Goal: Book appointment/travel/reservation

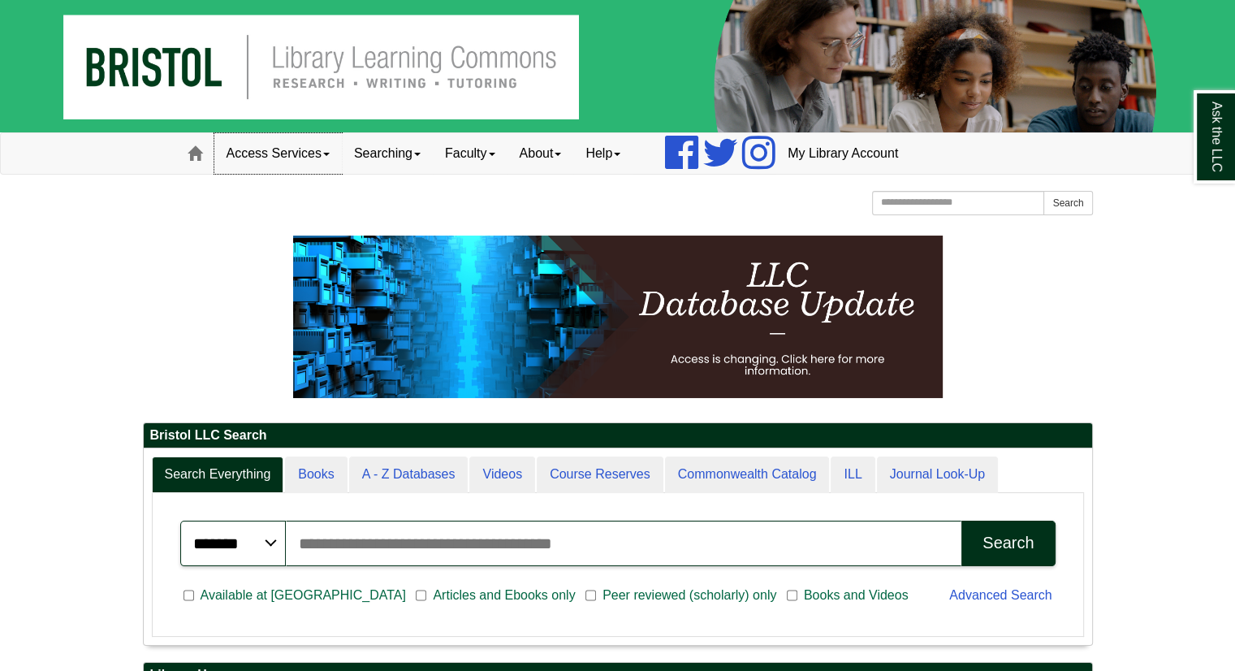
click at [326, 165] on link "Access Services" at bounding box center [277, 153] width 127 height 41
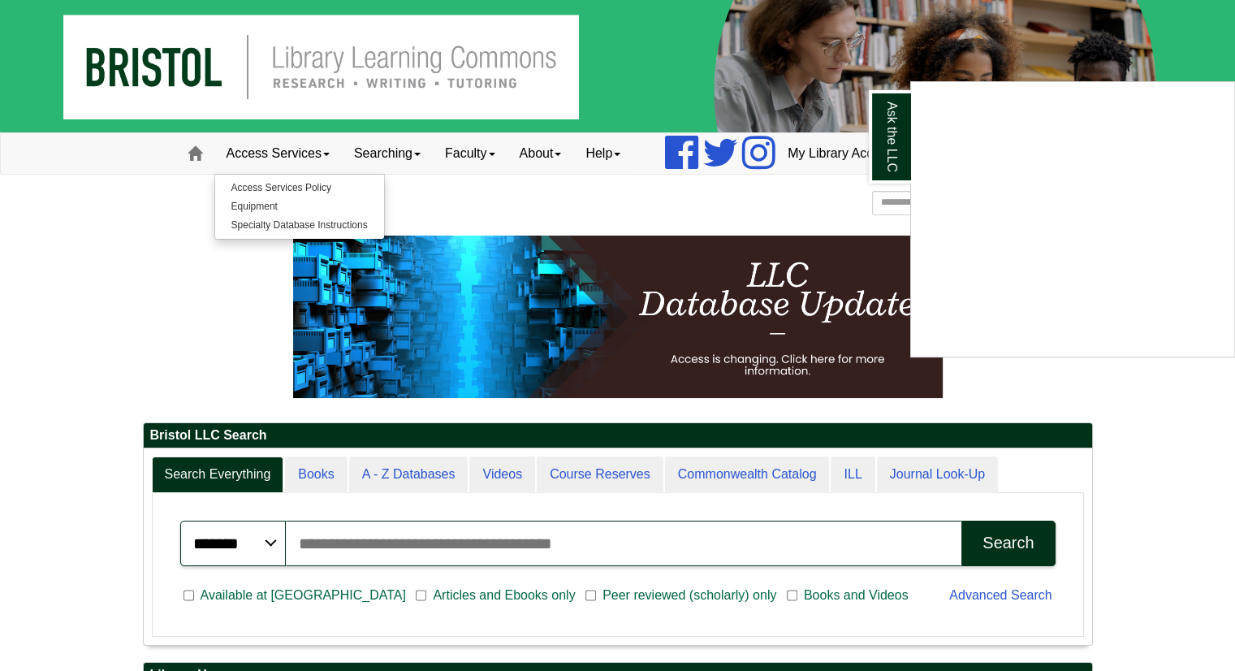
click at [306, 205] on div "Ask the LLC" at bounding box center [617, 335] width 1235 height 671
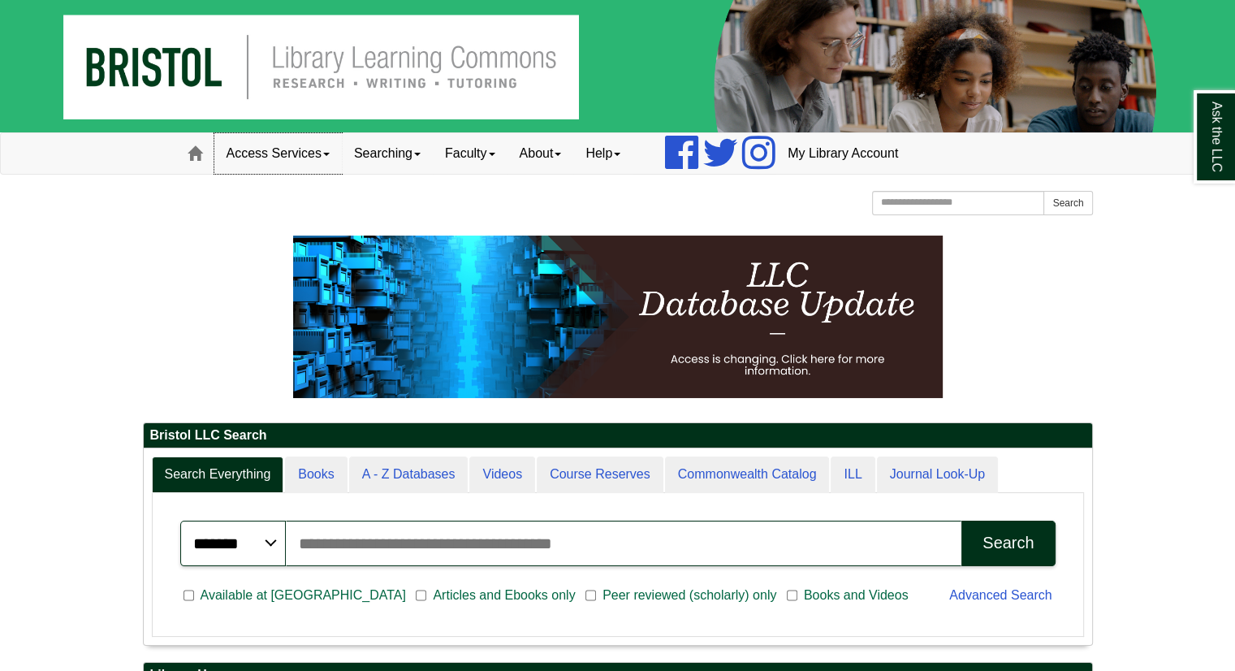
click at [284, 159] on link "Access Services" at bounding box center [277, 153] width 127 height 41
click at [247, 205] on link "Equipment" at bounding box center [299, 206] width 169 height 19
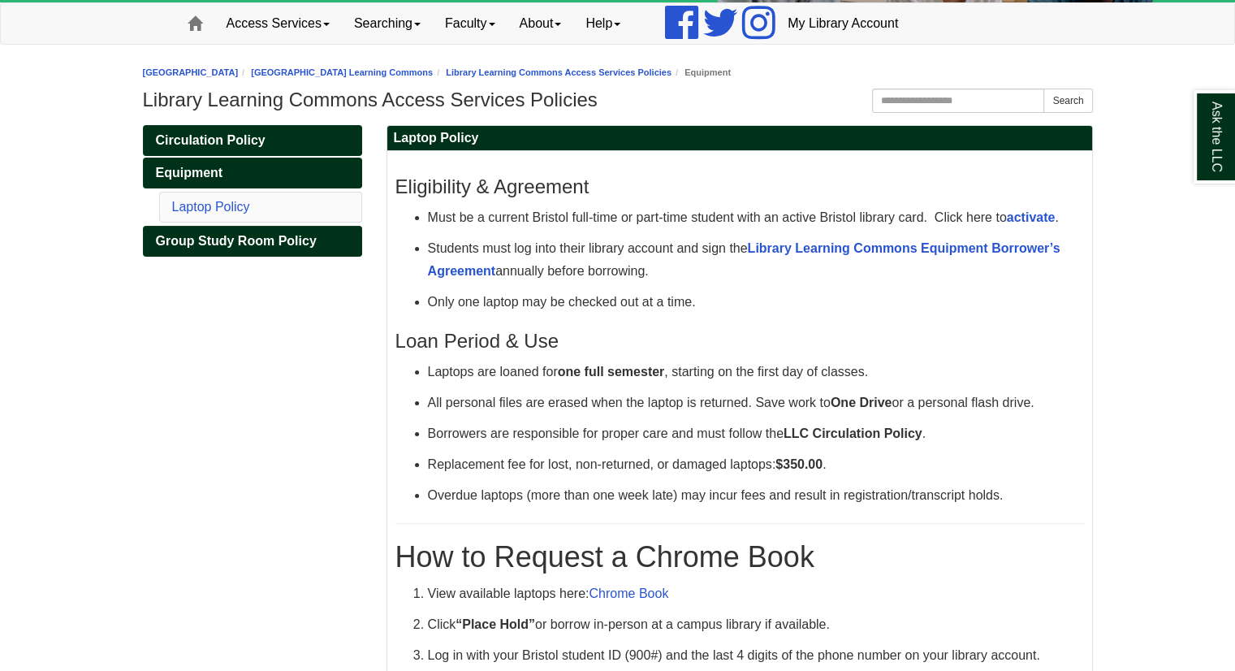
scroll to position [133, 0]
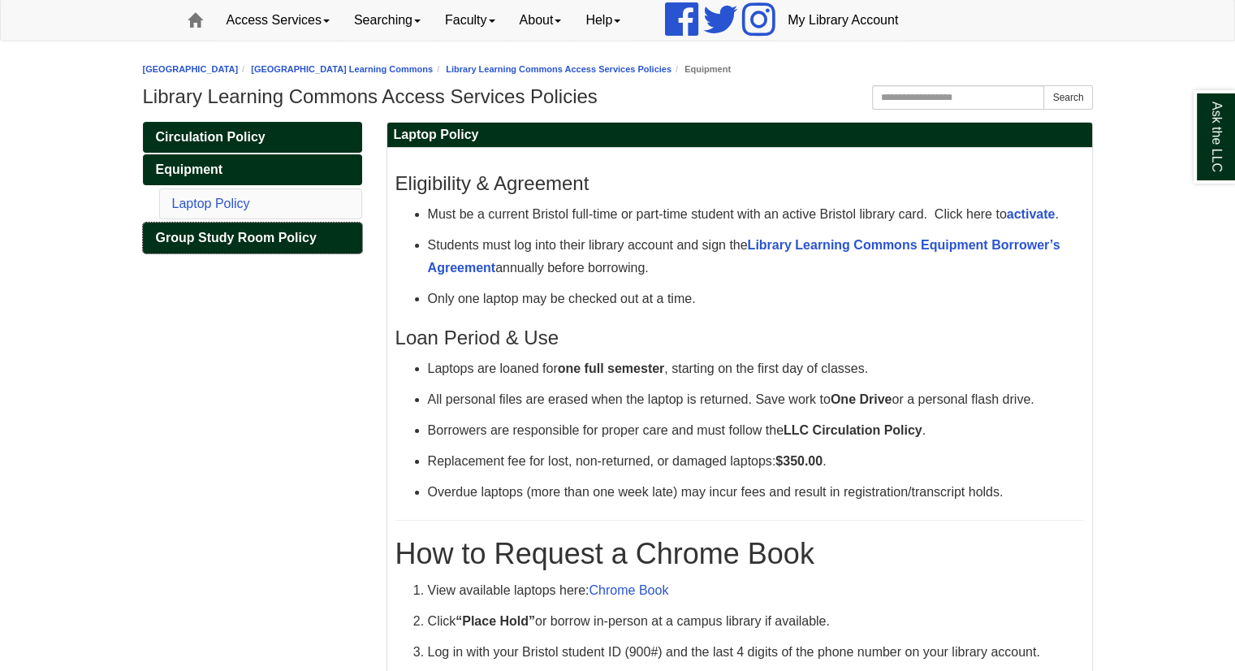
click at [264, 238] on span "Group Study Room Policy" at bounding box center [236, 238] width 161 height 14
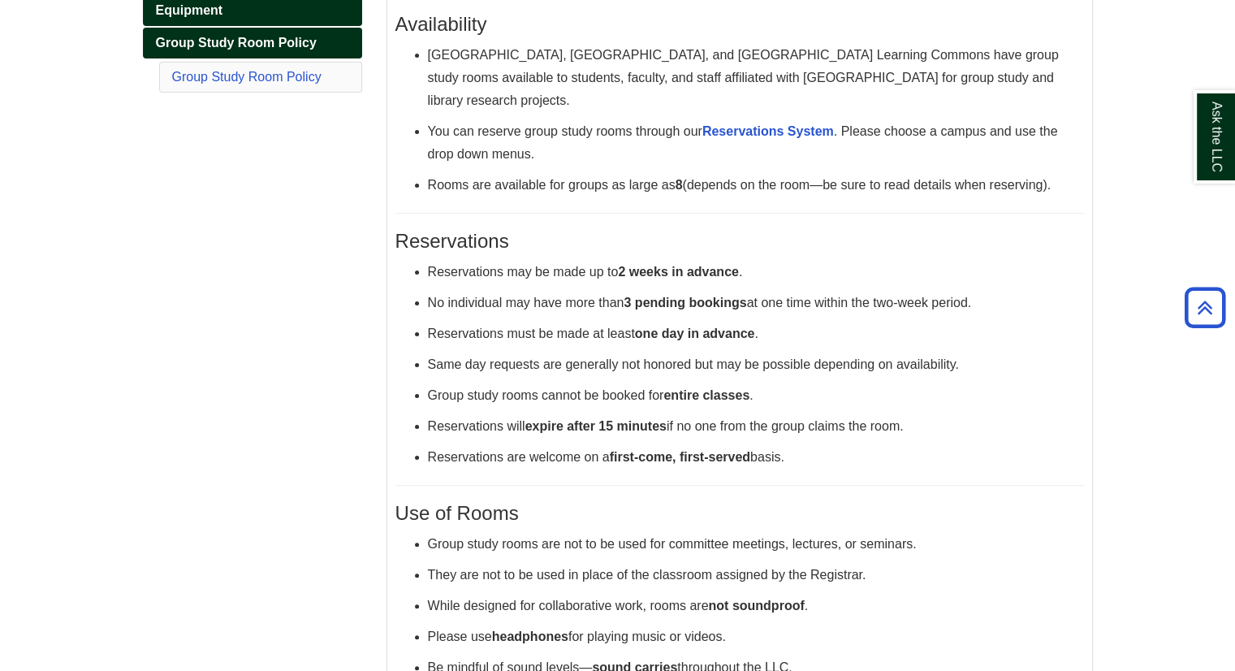
scroll to position [290, 0]
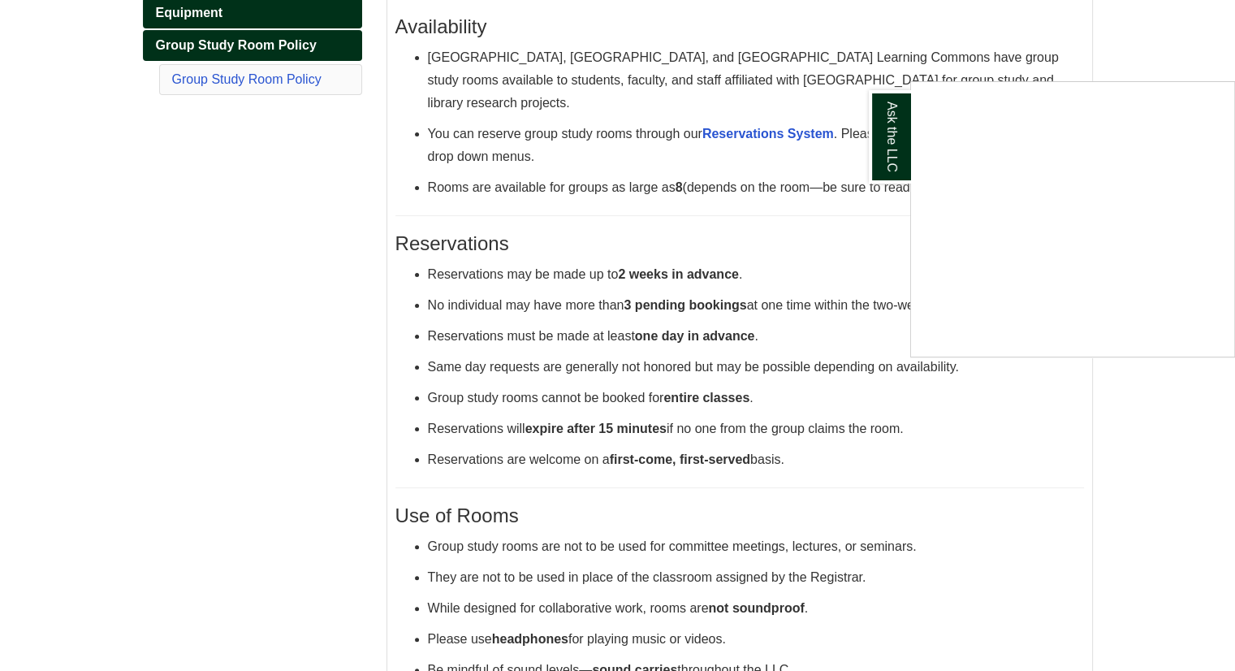
click at [730, 132] on div "Ask the LLC" at bounding box center [617, 335] width 1235 height 671
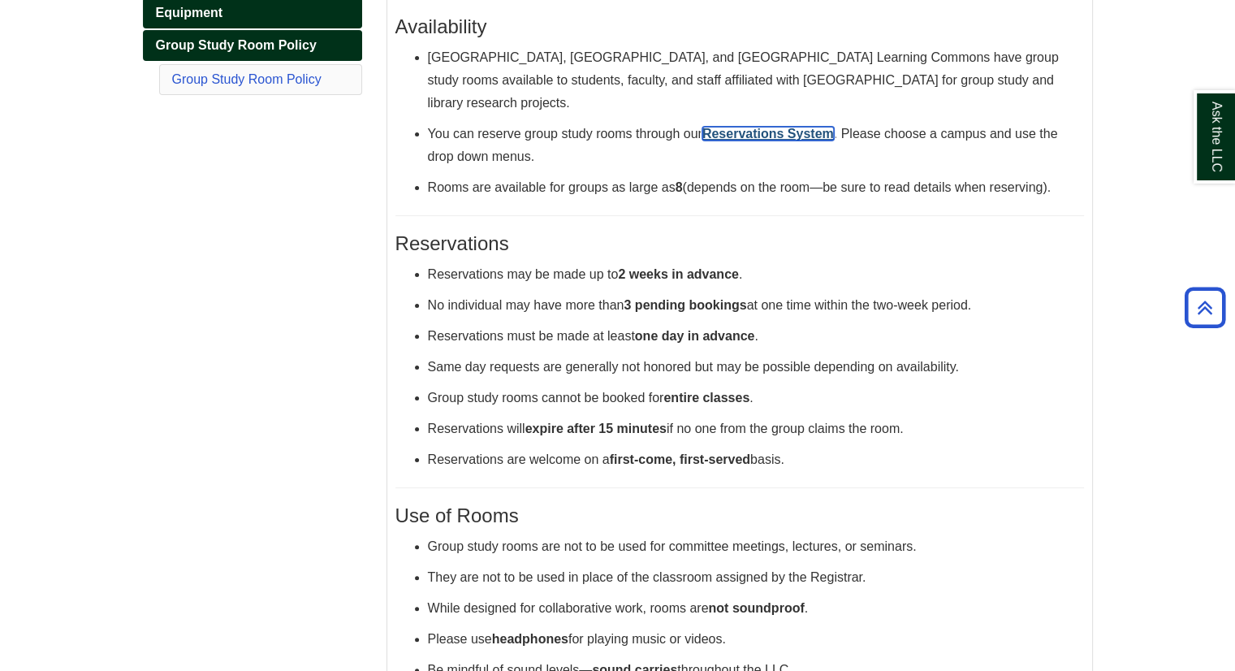
click at [731, 130] on strong "Reservations System" at bounding box center [768, 134] width 132 height 14
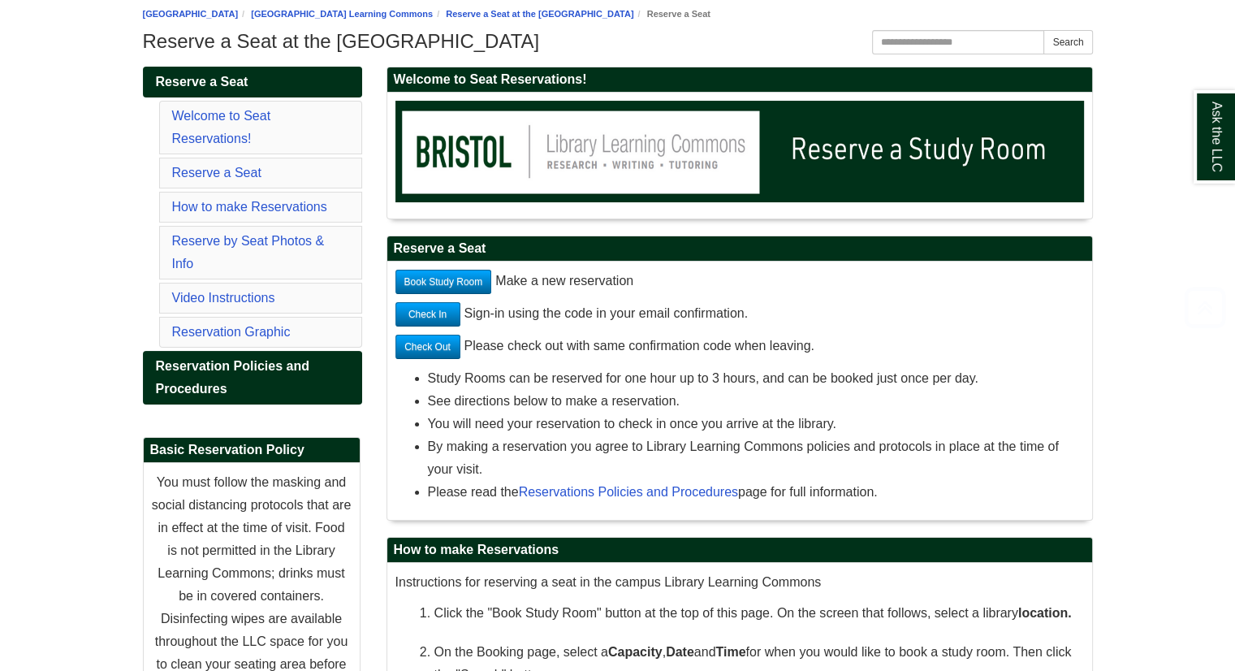
scroll to position [191, 0]
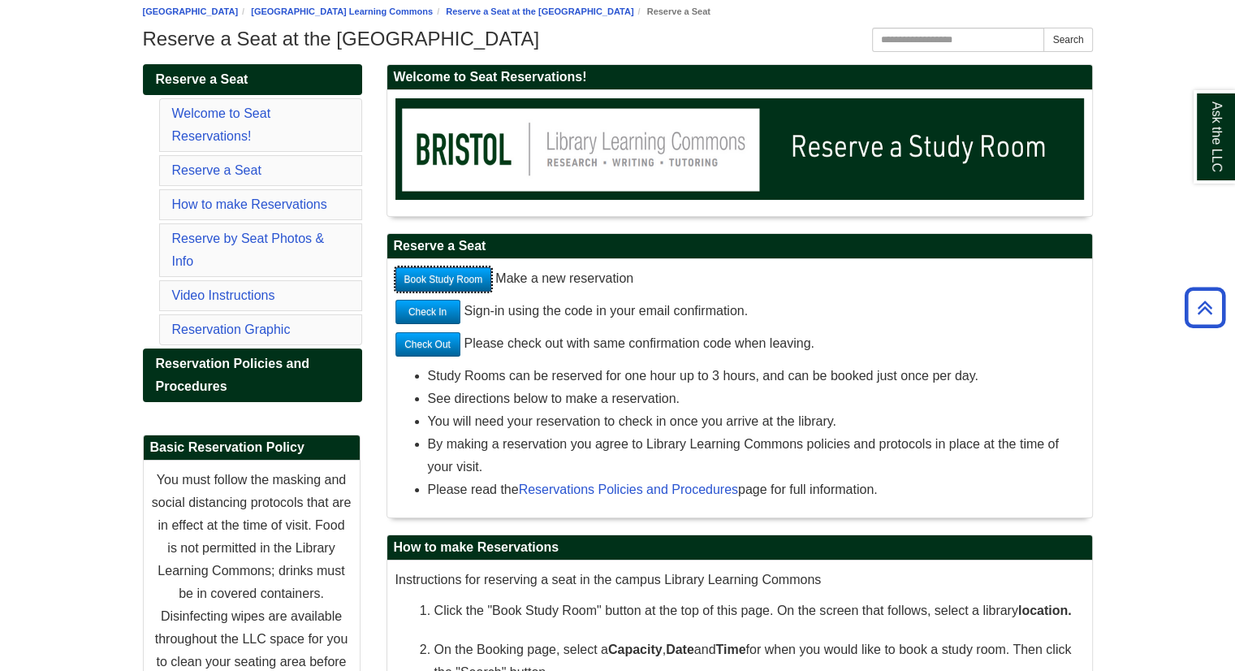
click at [458, 277] on link "Book Study Room" at bounding box center [443, 279] width 97 height 24
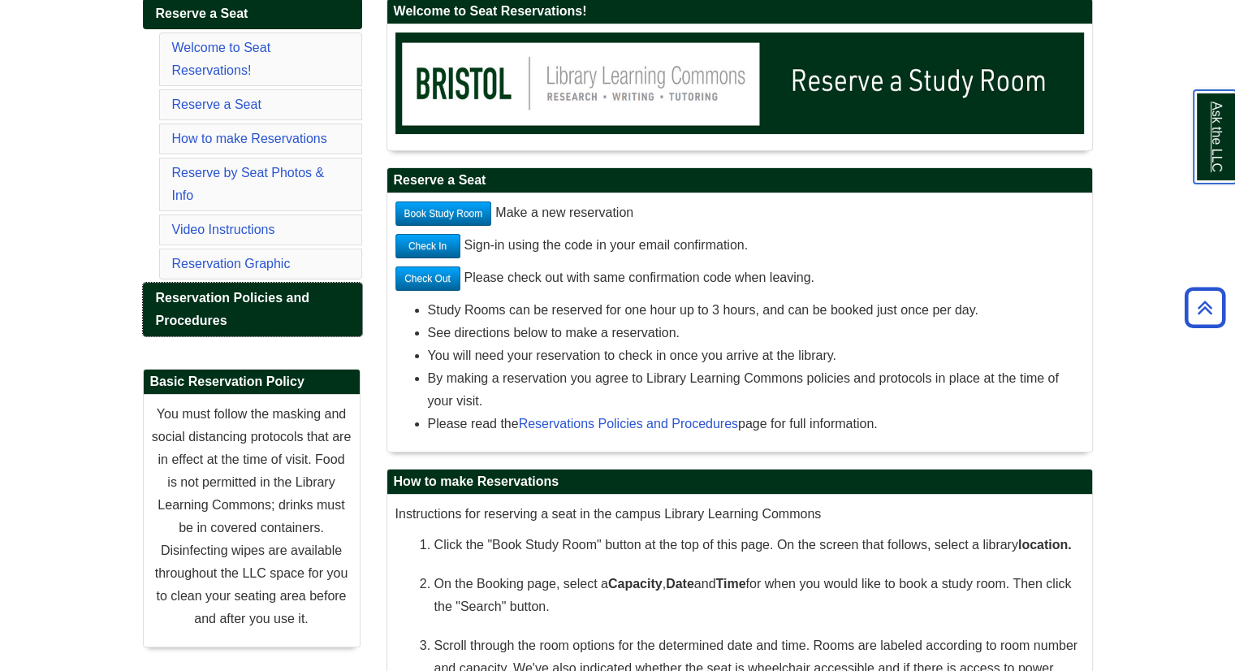
scroll to position [257, 0]
